Goal: Task Accomplishment & Management: Use online tool/utility

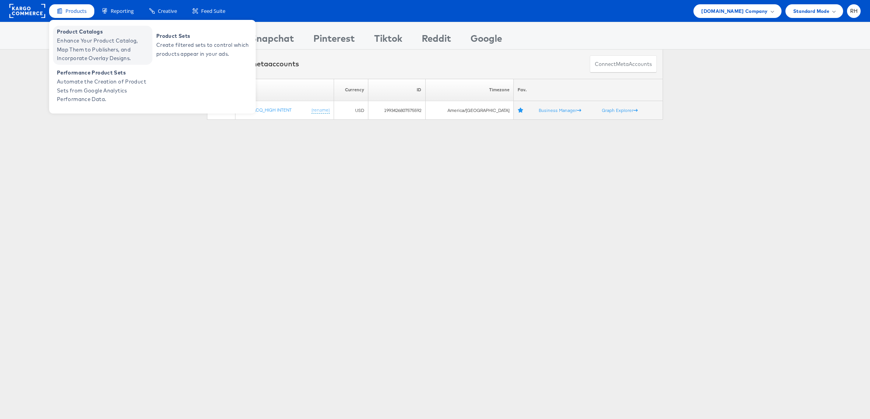
click at [78, 38] on span "Enhance Your Product Catalog, Map Them to Publishers, and Incorporate Overlay D…" at bounding box center [104, 49] width 94 height 27
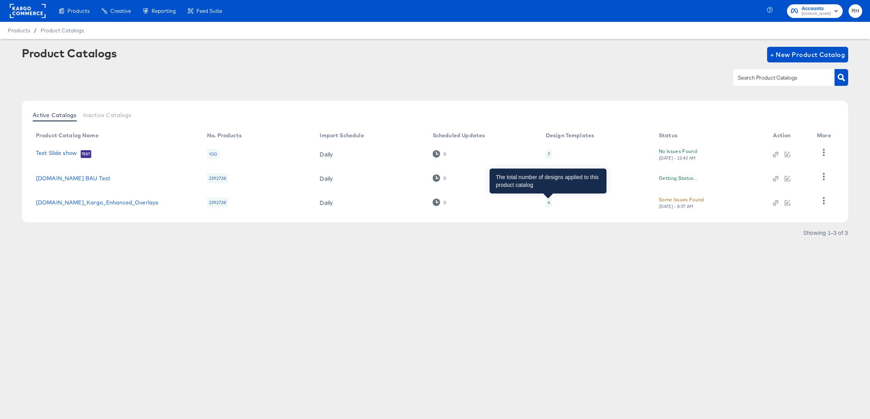
click at [549, 200] on div "4" at bounding box center [549, 202] width 2 height 6
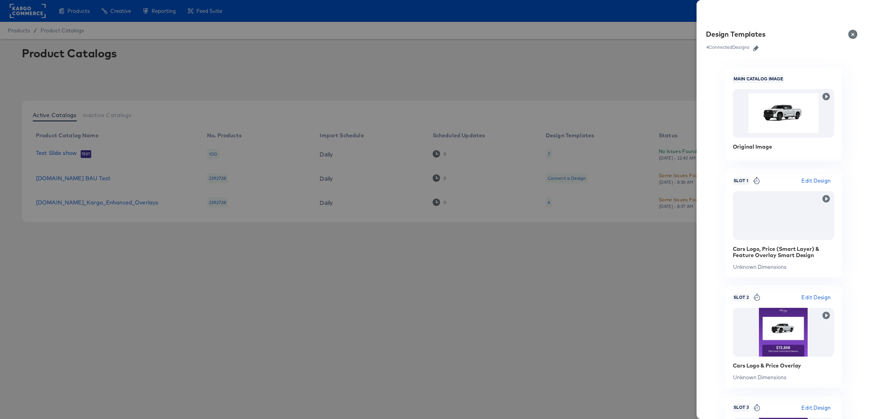
click at [757, 46] on icon "button" at bounding box center [755, 48] width 5 height 5
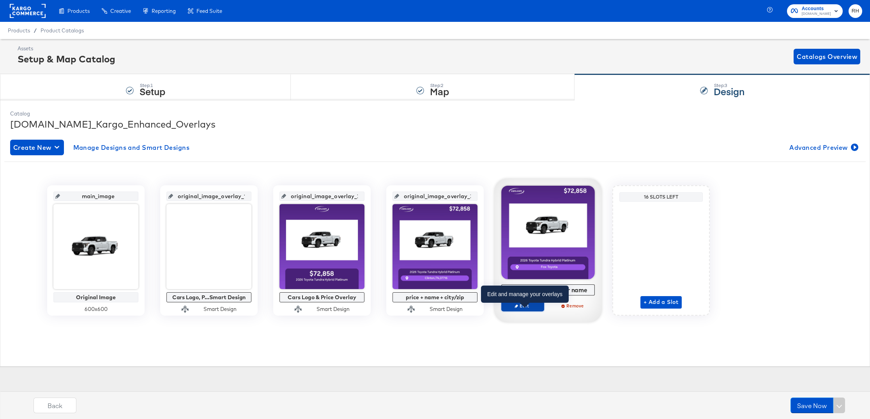
click at [524, 306] on span "Edit" at bounding box center [523, 305] width 36 height 6
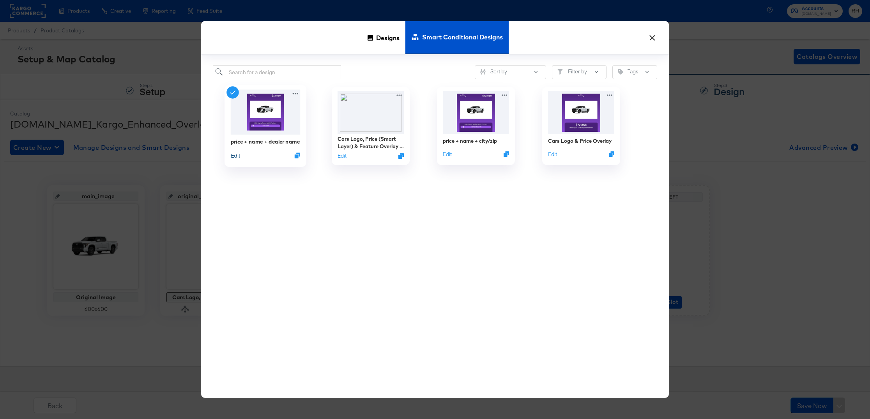
click at [234, 156] on button "Edit" at bounding box center [235, 155] width 9 height 7
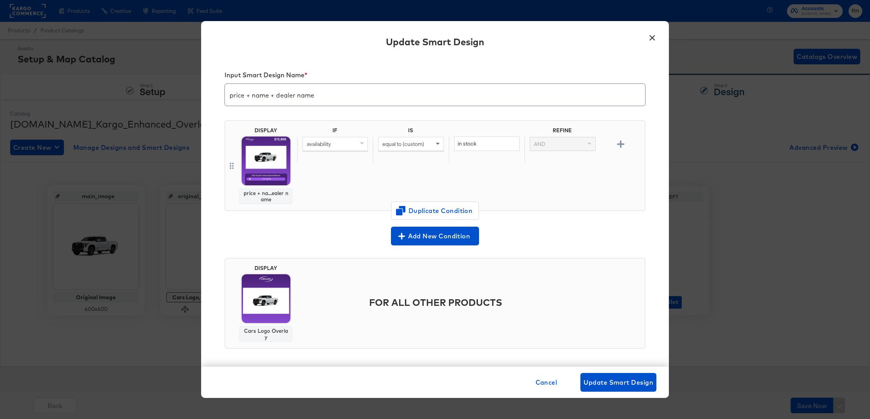
scroll to position [2, 0]
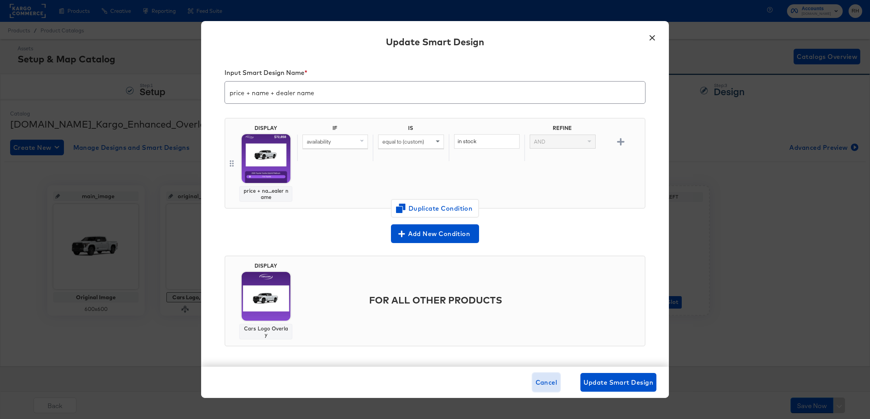
click at [550, 381] on span "Cancel" at bounding box center [547, 382] width 22 height 11
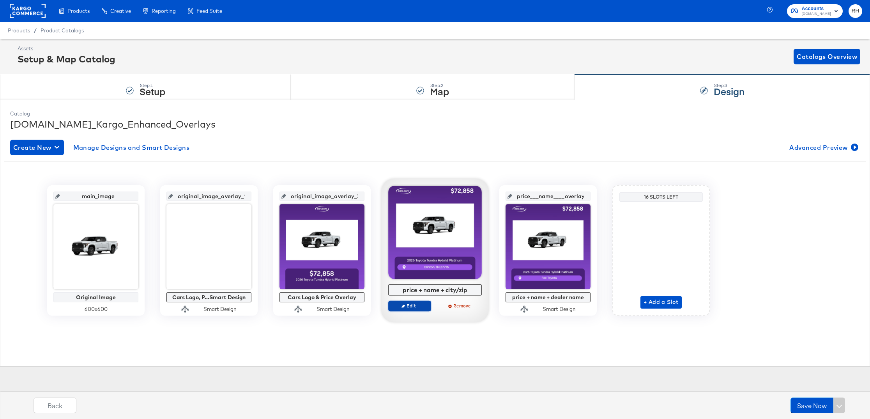
click at [401, 308] on span "Edit" at bounding box center [410, 305] width 36 height 6
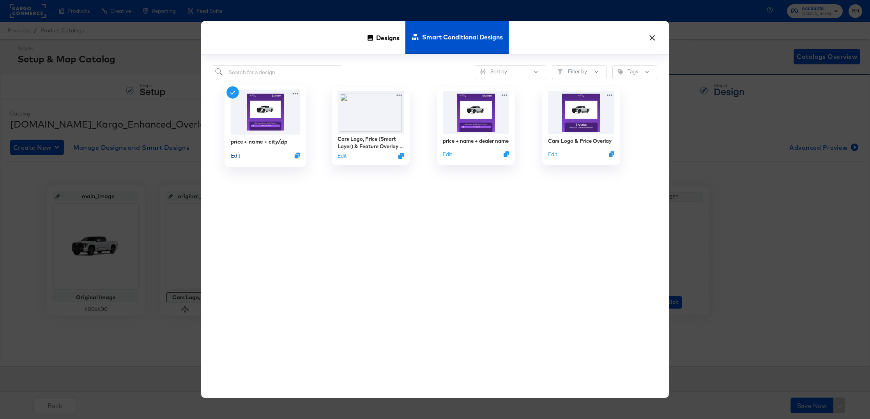
click at [232, 155] on button "Edit" at bounding box center [235, 155] width 9 height 7
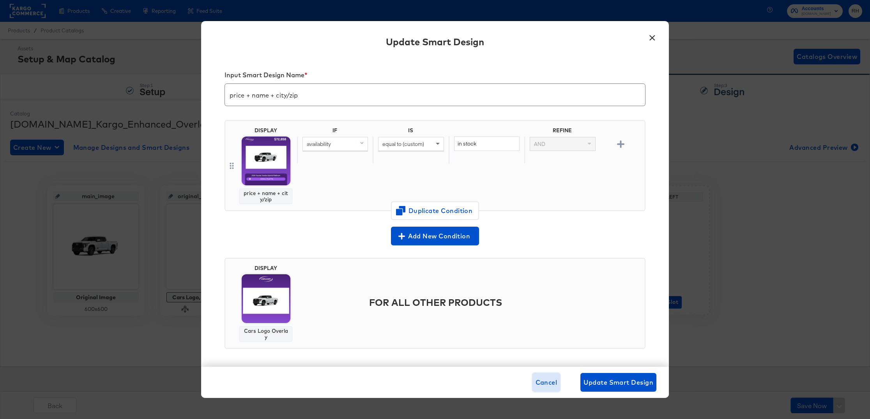
click at [538, 380] on span "Cancel" at bounding box center [547, 382] width 22 height 11
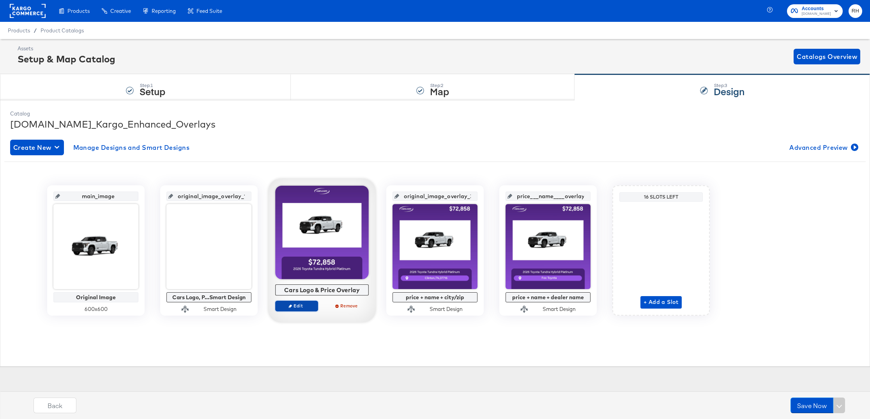
click at [304, 306] on span "Edit" at bounding box center [297, 305] width 36 height 6
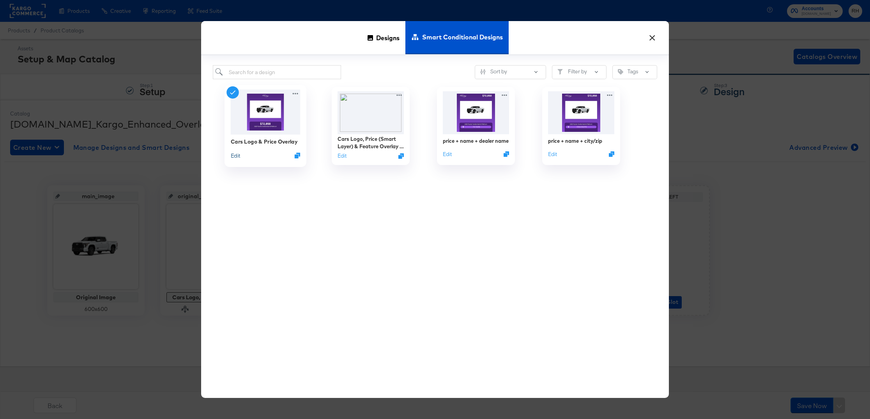
click at [235, 158] on button "Edit" at bounding box center [235, 155] width 9 height 7
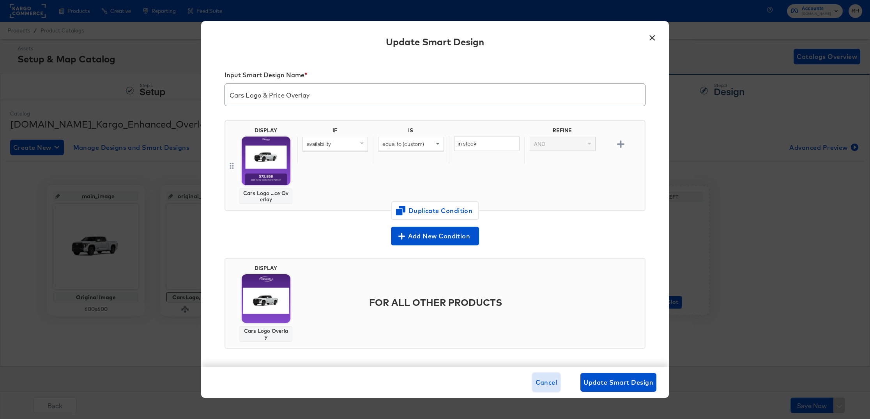
click at [548, 387] on span "Cancel" at bounding box center [547, 382] width 22 height 11
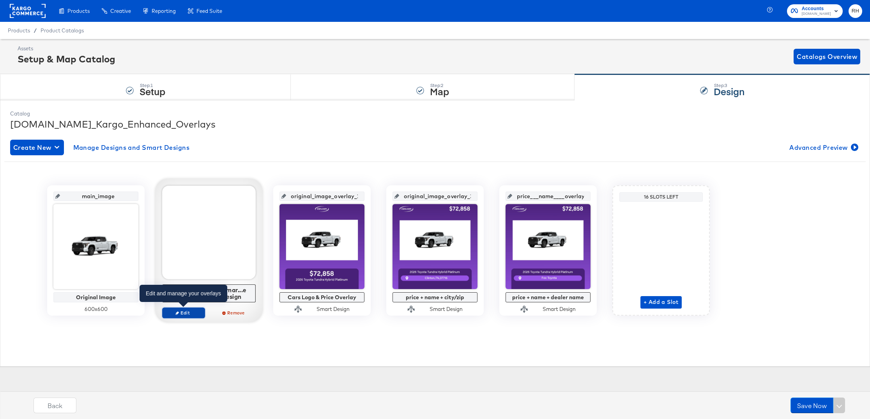
click at [184, 311] on span "Edit" at bounding box center [184, 313] width 36 height 6
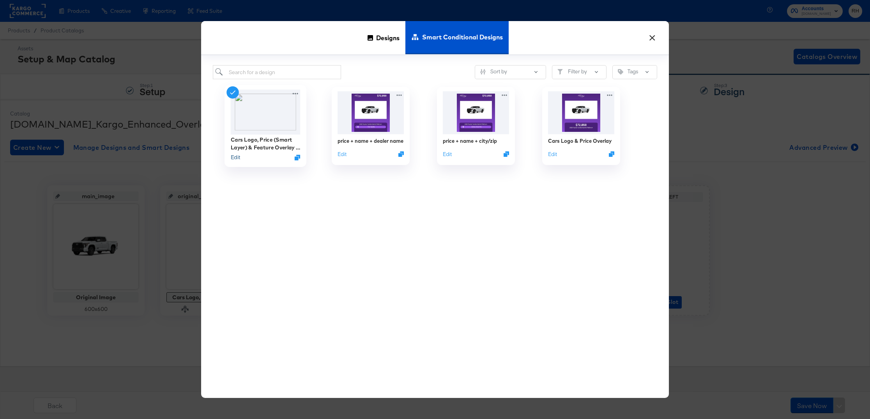
click at [234, 157] on button "Edit" at bounding box center [235, 157] width 9 height 7
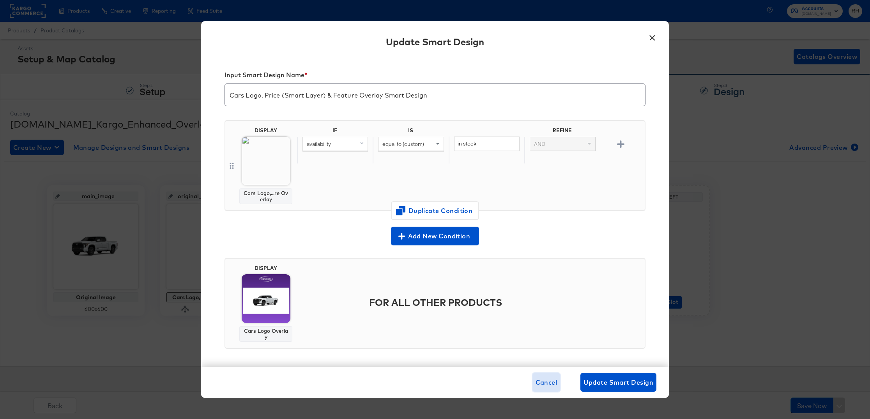
click at [534, 377] on button "Cancel" at bounding box center [546, 382] width 28 height 19
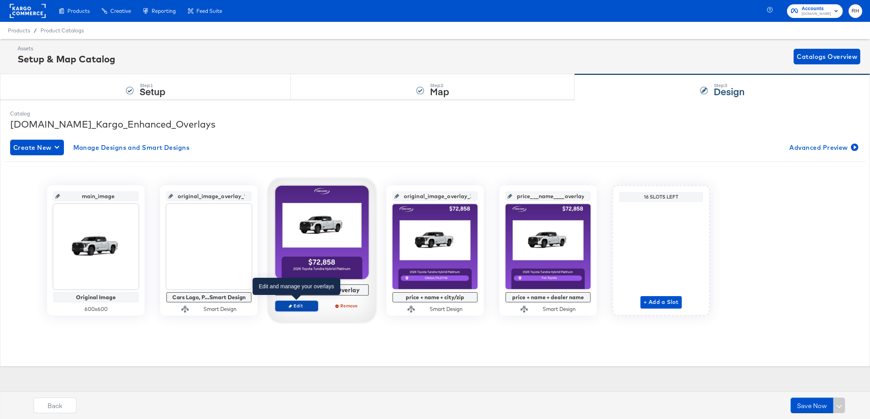
click at [305, 305] on span "Edit" at bounding box center [297, 305] width 36 height 6
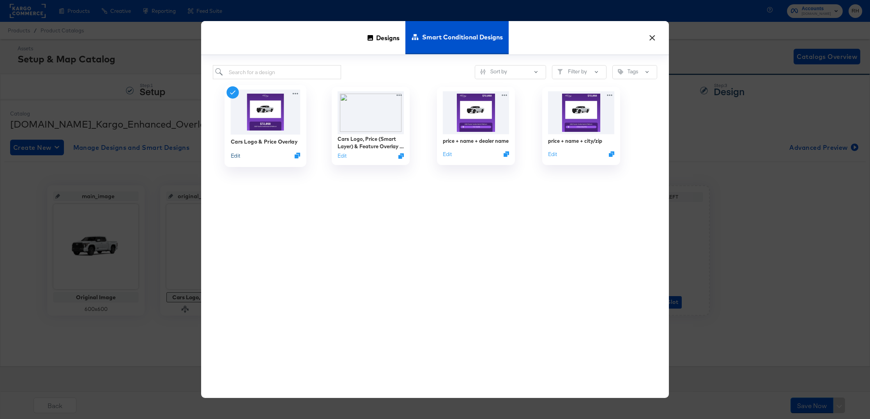
click at [232, 157] on button "Edit" at bounding box center [235, 155] width 9 height 7
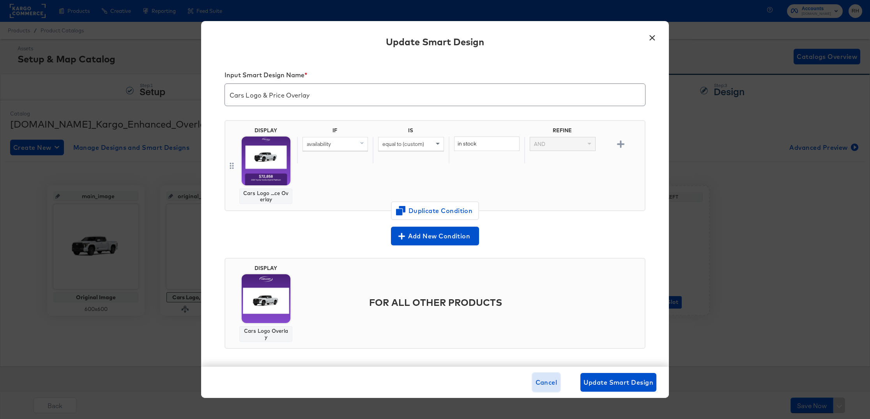
click at [546, 383] on span "Cancel" at bounding box center [547, 382] width 22 height 11
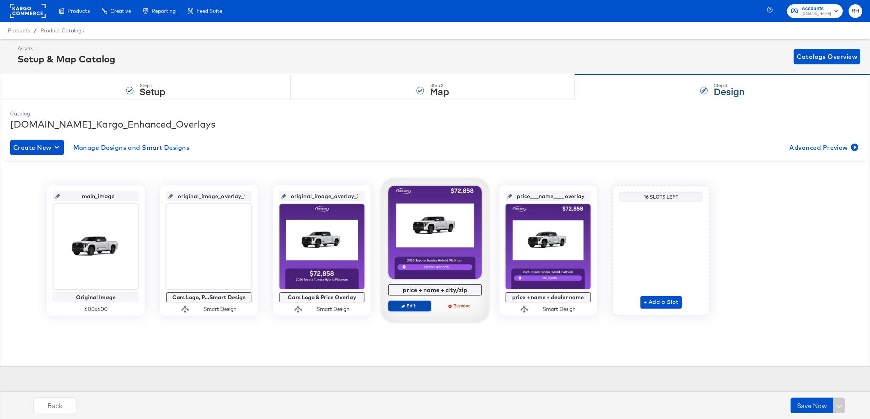
click at [406, 306] on span "Edit" at bounding box center [410, 305] width 36 height 6
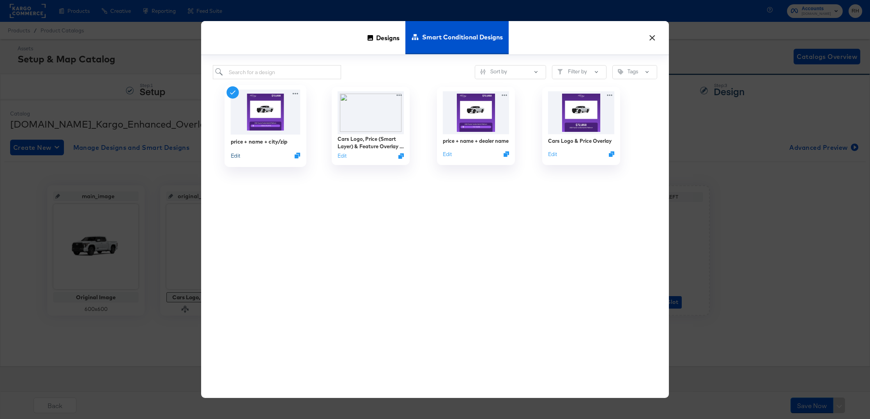
click at [234, 157] on button "Edit" at bounding box center [235, 155] width 9 height 7
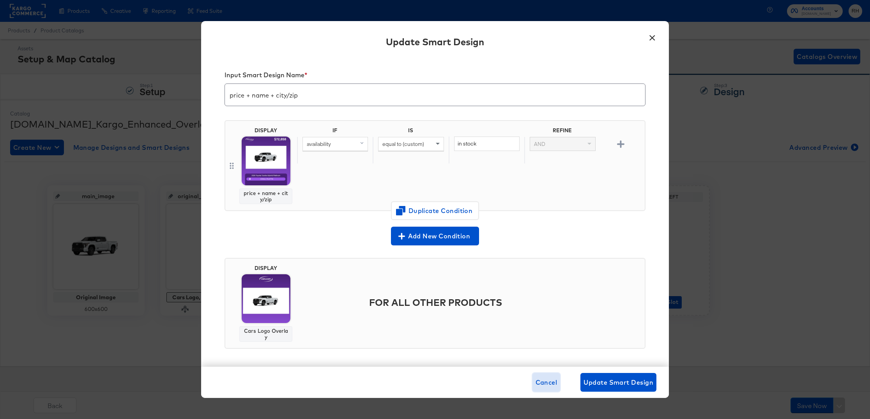
click at [540, 378] on span "Cancel" at bounding box center [547, 382] width 22 height 11
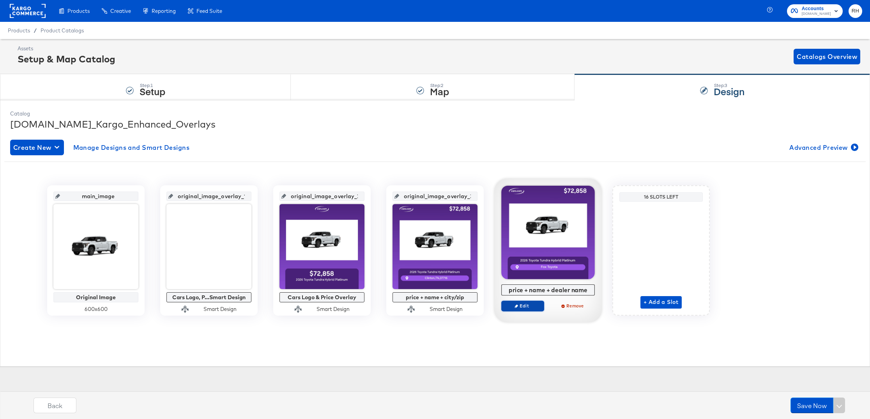
click at [532, 306] on span "Edit" at bounding box center [523, 305] width 36 height 6
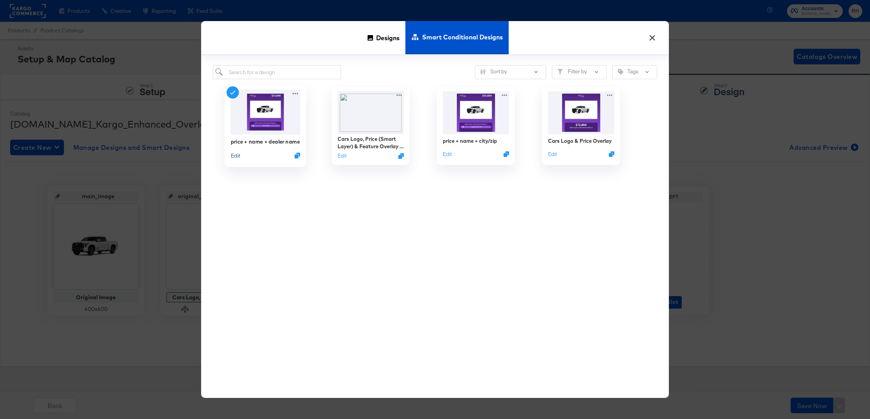
click at [235, 157] on button "Edit" at bounding box center [235, 155] width 9 height 7
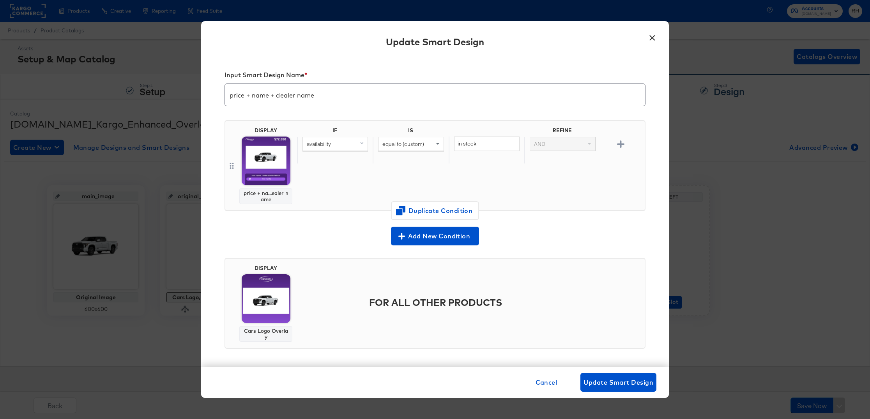
click at [649, 40] on button "×" at bounding box center [652, 36] width 14 height 14
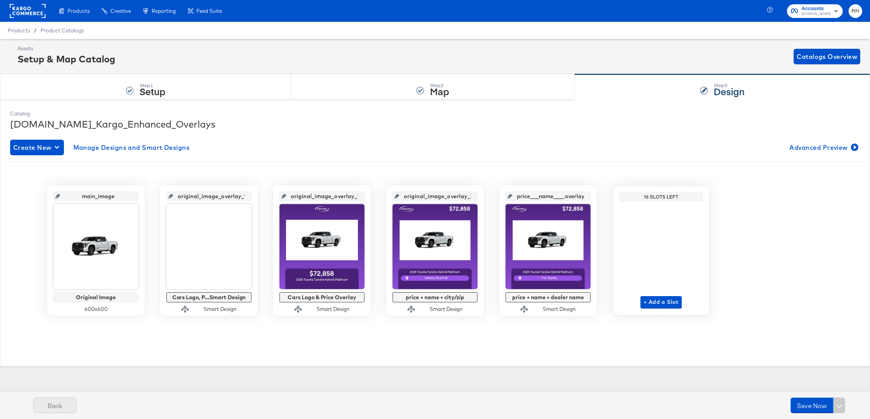
click at [55, 400] on button "Back" at bounding box center [55, 405] width 43 height 16
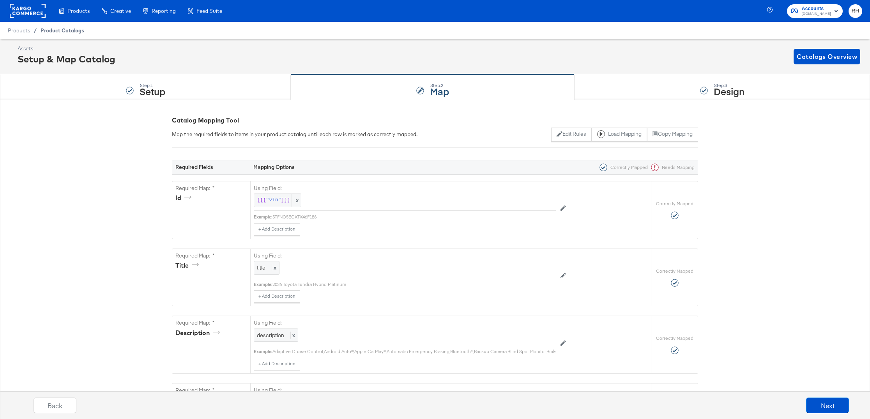
click at [76, 31] on span "Product Catalogs" at bounding box center [63, 30] width 44 height 6
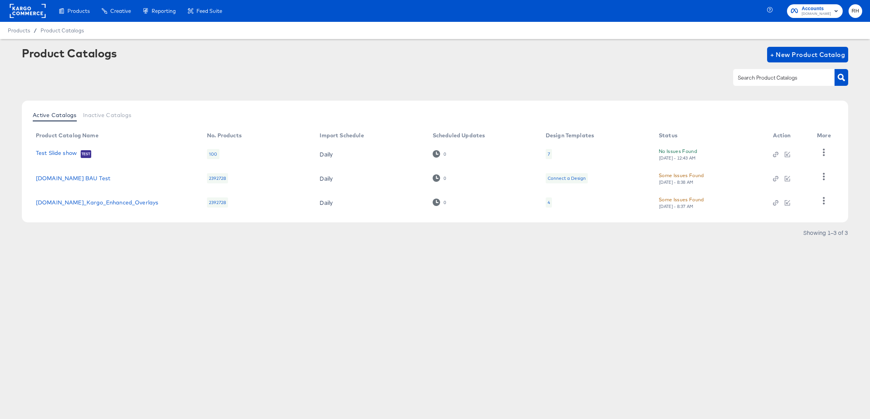
click at [648, 56] on div "Product Catalogs + New Product Catalog" at bounding box center [435, 55] width 826 height 16
click at [548, 204] on div "4" at bounding box center [549, 202] width 2 height 6
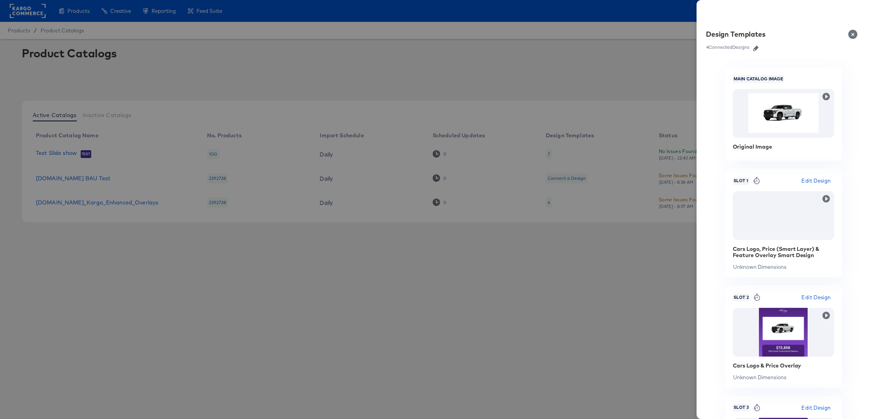
click at [755, 50] on icon "button" at bounding box center [755, 48] width 5 height 5
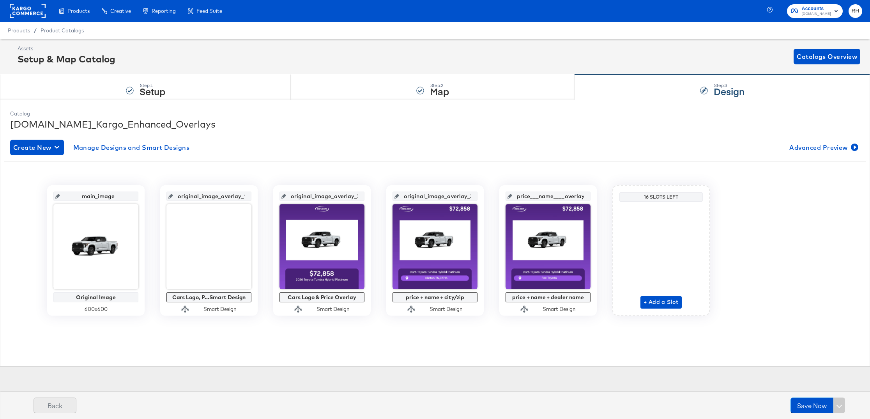
click at [66, 405] on button "Back" at bounding box center [55, 405] width 43 height 16
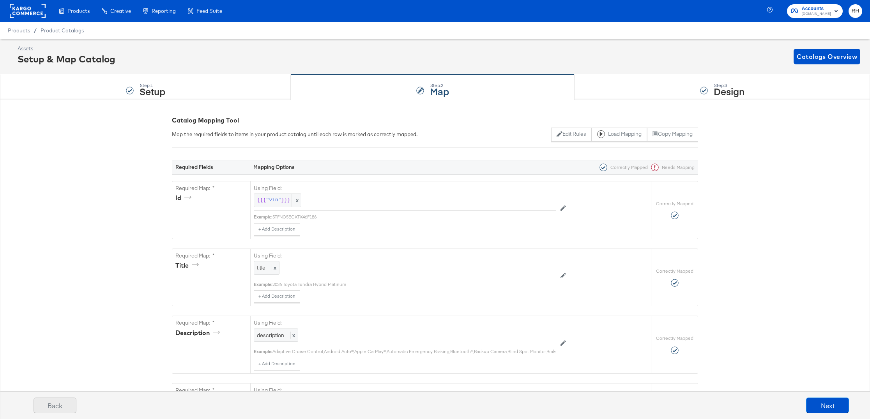
click at [71, 403] on button "Back" at bounding box center [55, 405] width 43 height 16
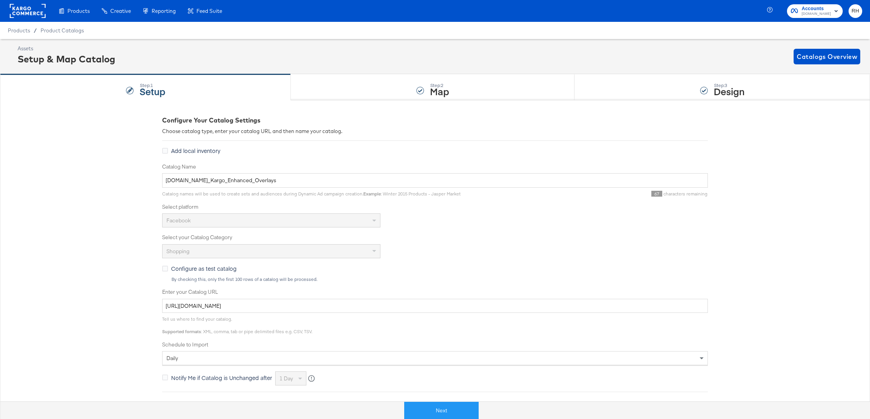
click at [28, 14] on rect at bounding box center [28, 11] width 36 height 14
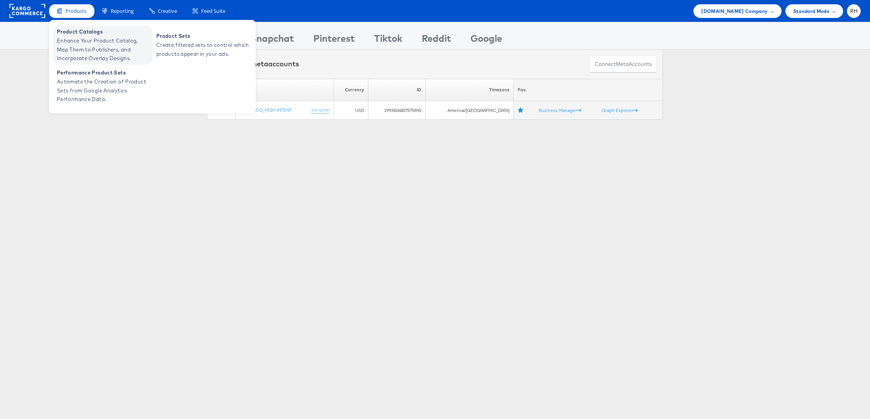
click at [80, 32] on span "Product Catalogs" at bounding box center [104, 31] width 94 height 9
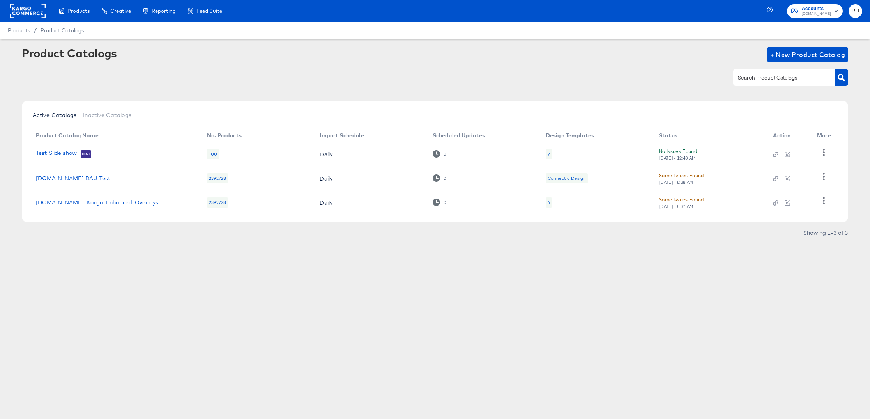
click at [547, 207] on div "4" at bounding box center [549, 202] width 6 height 10
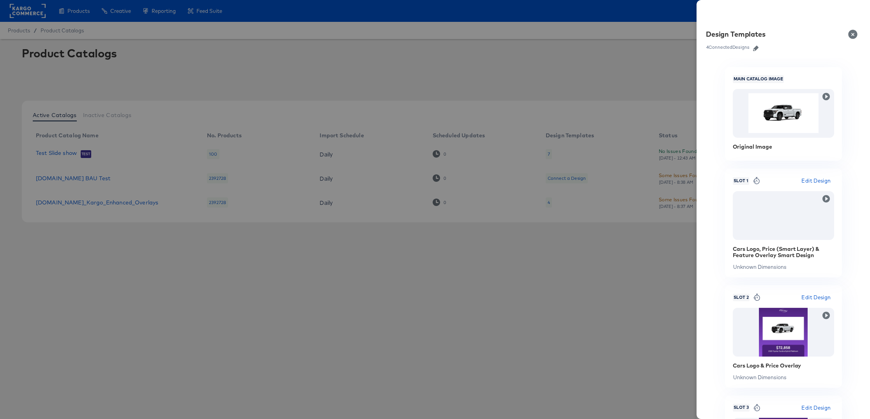
click at [755, 48] on icon "button" at bounding box center [755, 48] width 5 height 5
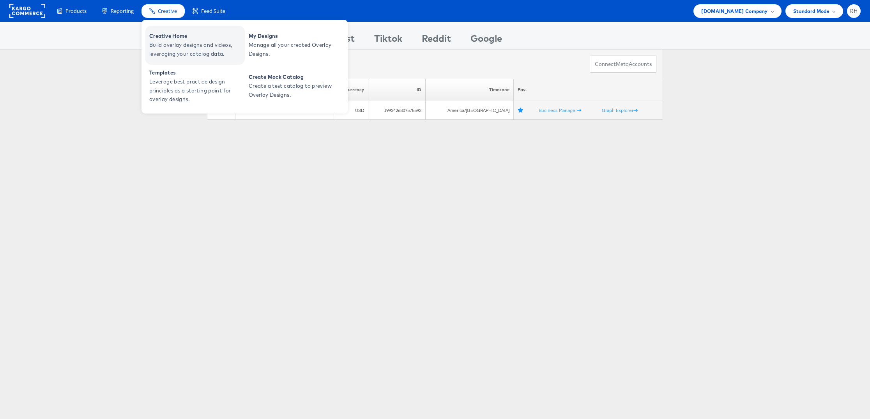
click at [172, 41] on span "Build overlay designs and videos, leveraging your catalog data." at bounding box center [196, 50] width 94 height 18
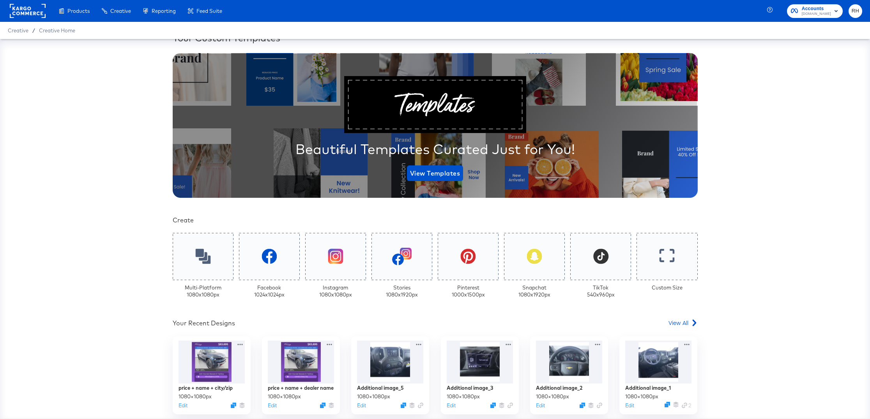
scroll to position [21, 0]
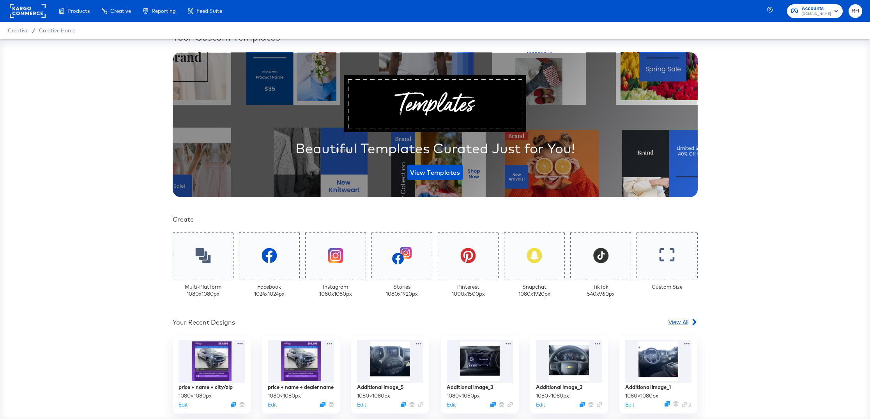
click at [686, 320] on span "View All" at bounding box center [679, 322] width 20 height 8
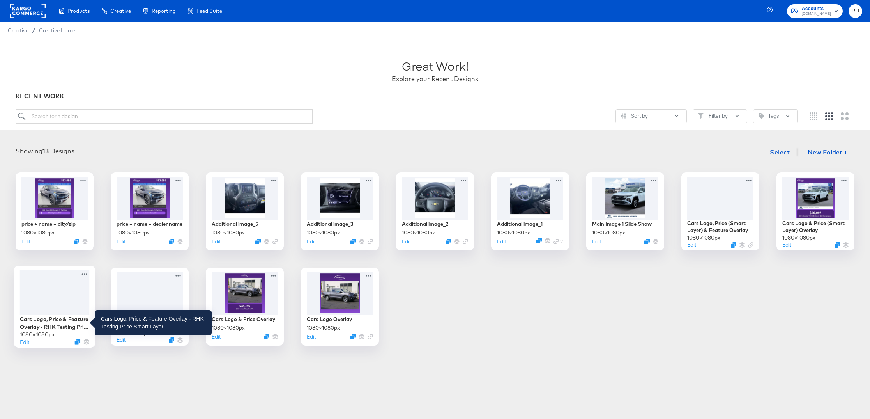
click at [53, 318] on div "Cars Logo, Price & Feature Overlay - RHK Testing Price Smart Layer" at bounding box center [55, 322] width 70 height 15
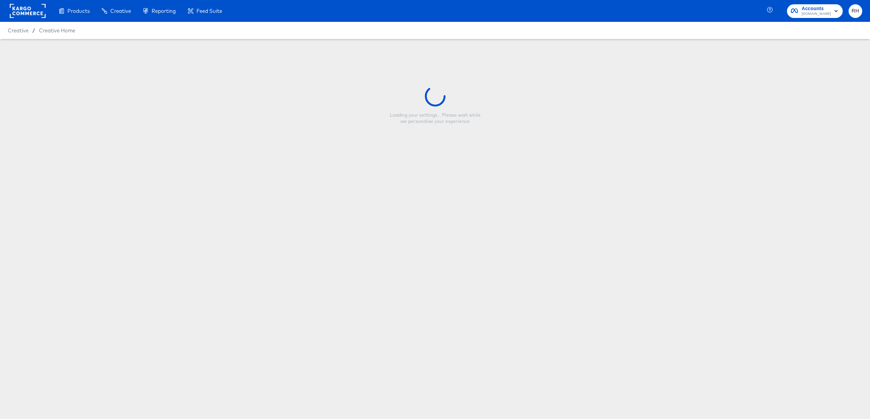
type input "Cars Logo, Price & Feature Overlay - RHK Testing Price Smart Layer"
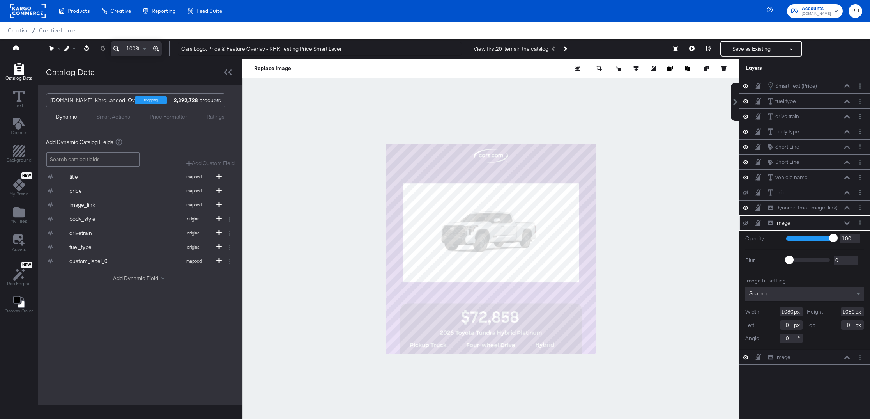
click at [147, 278] on button "Add Dynamic Field" at bounding box center [140, 277] width 55 height 7
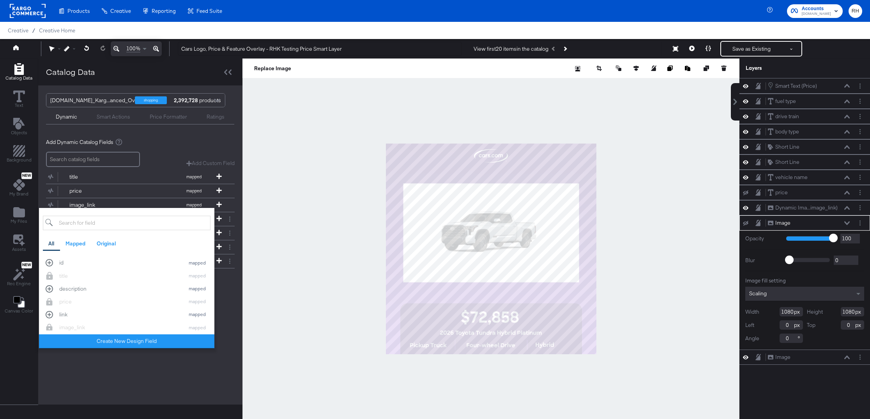
click at [117, 223] on input "search" at bounding box center [127, 223] width 168 height 14
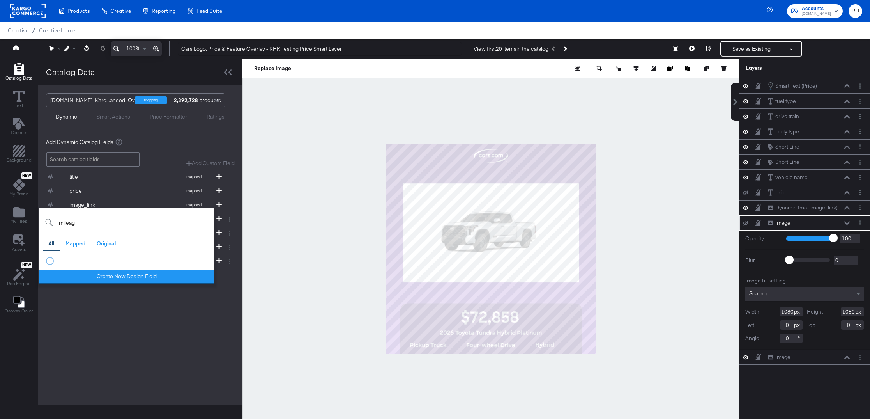
type input "mileag"
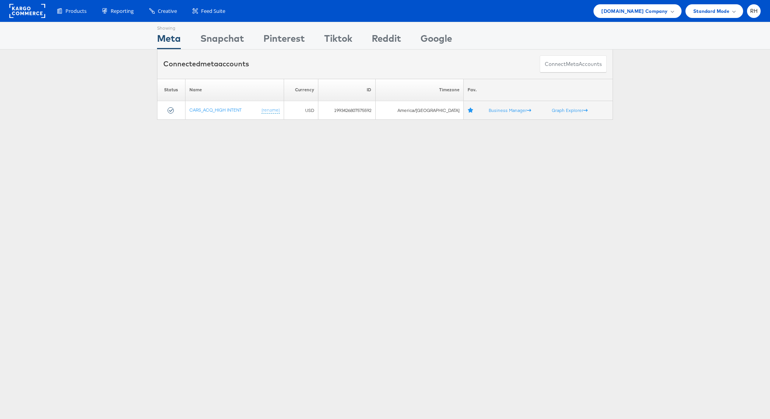
click at [37, 18] on rect at bounding box center [27, 11] width 36 height 14
